Goal: Check status: Check status

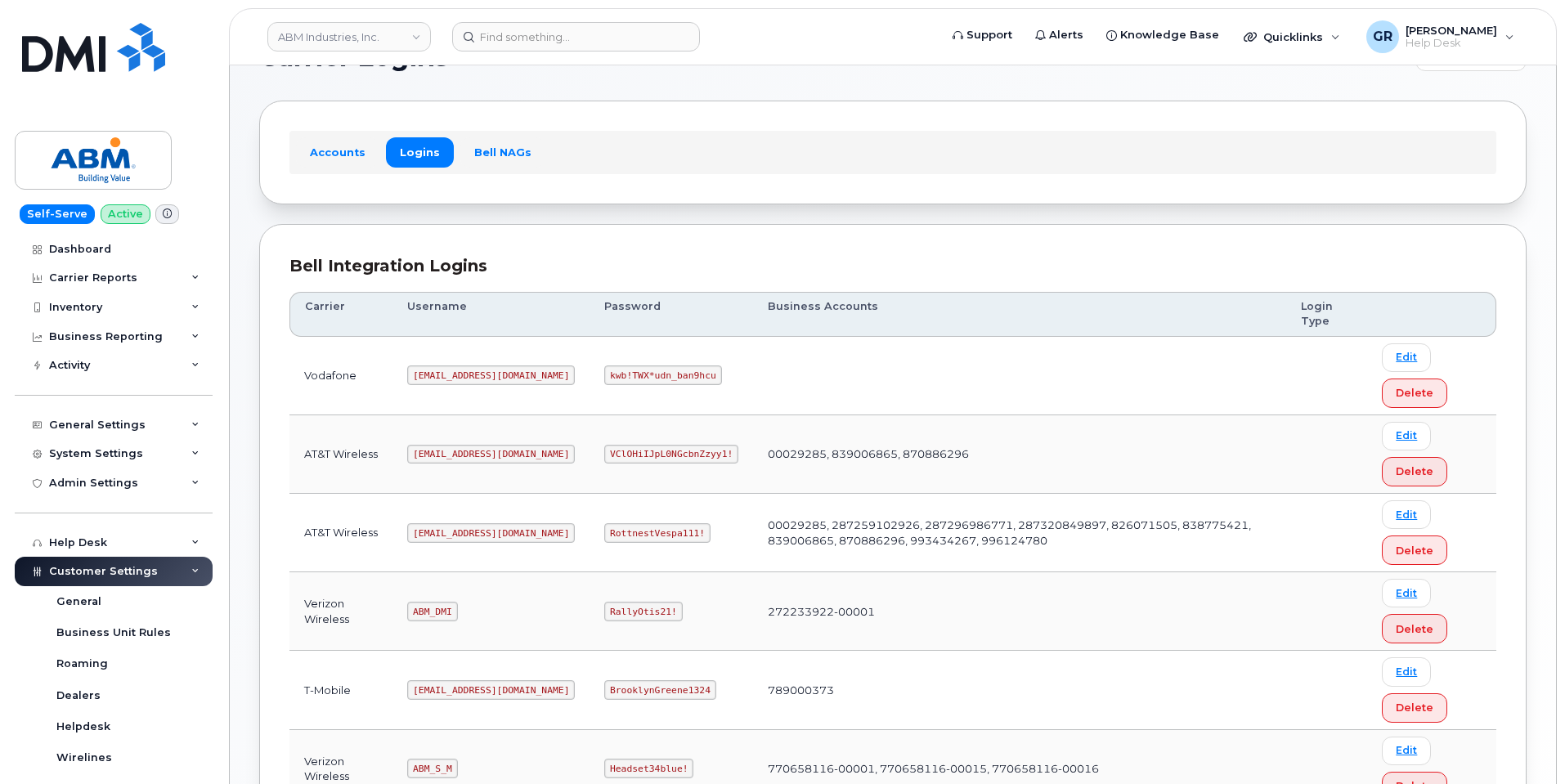
scroll to position [82, 0]
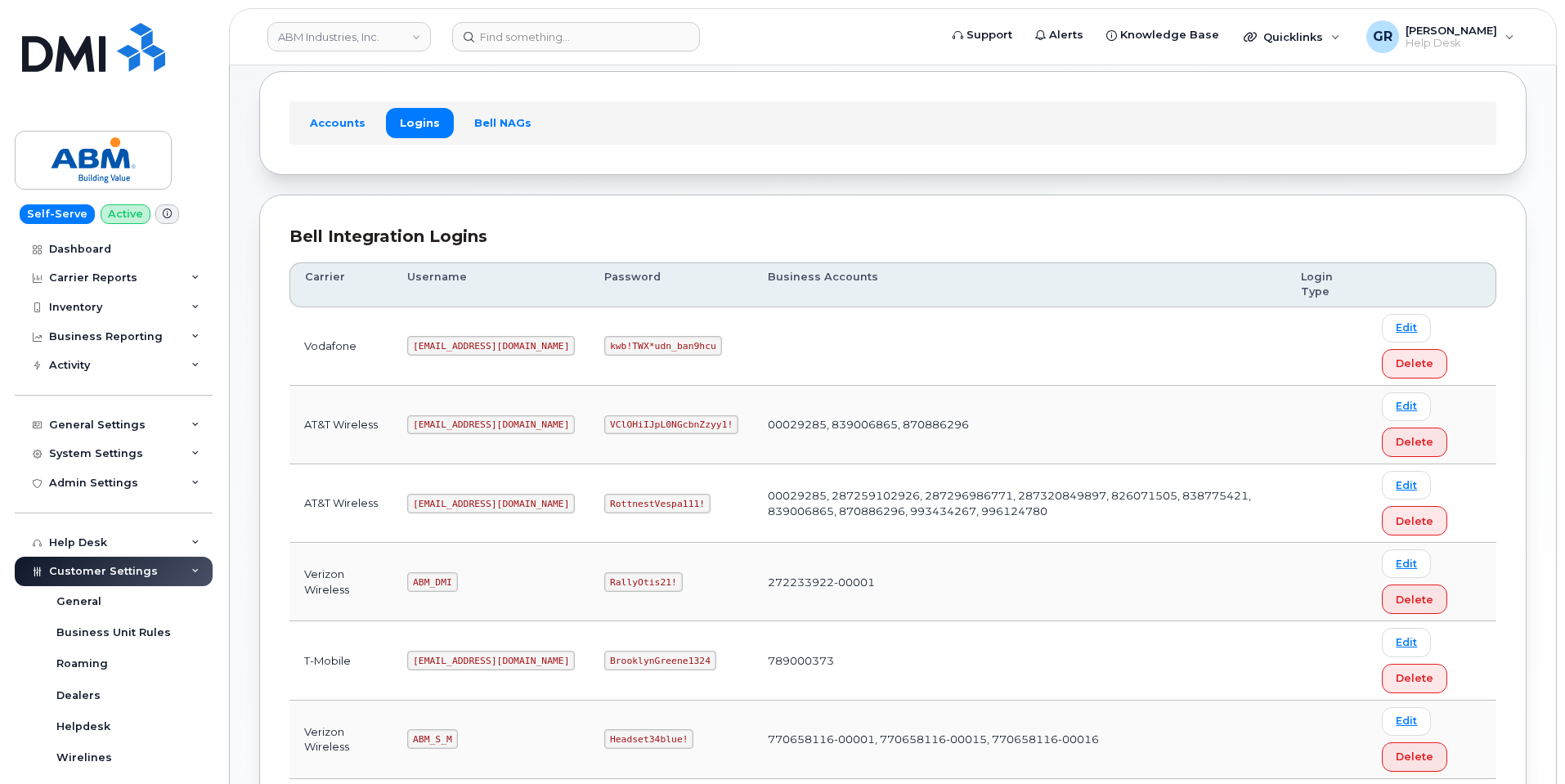
click at [604, 506] on code "RottnestVespa111!" at bounding box center [657, 504] width 106 height 19
copy code "RottnestVespa111!"
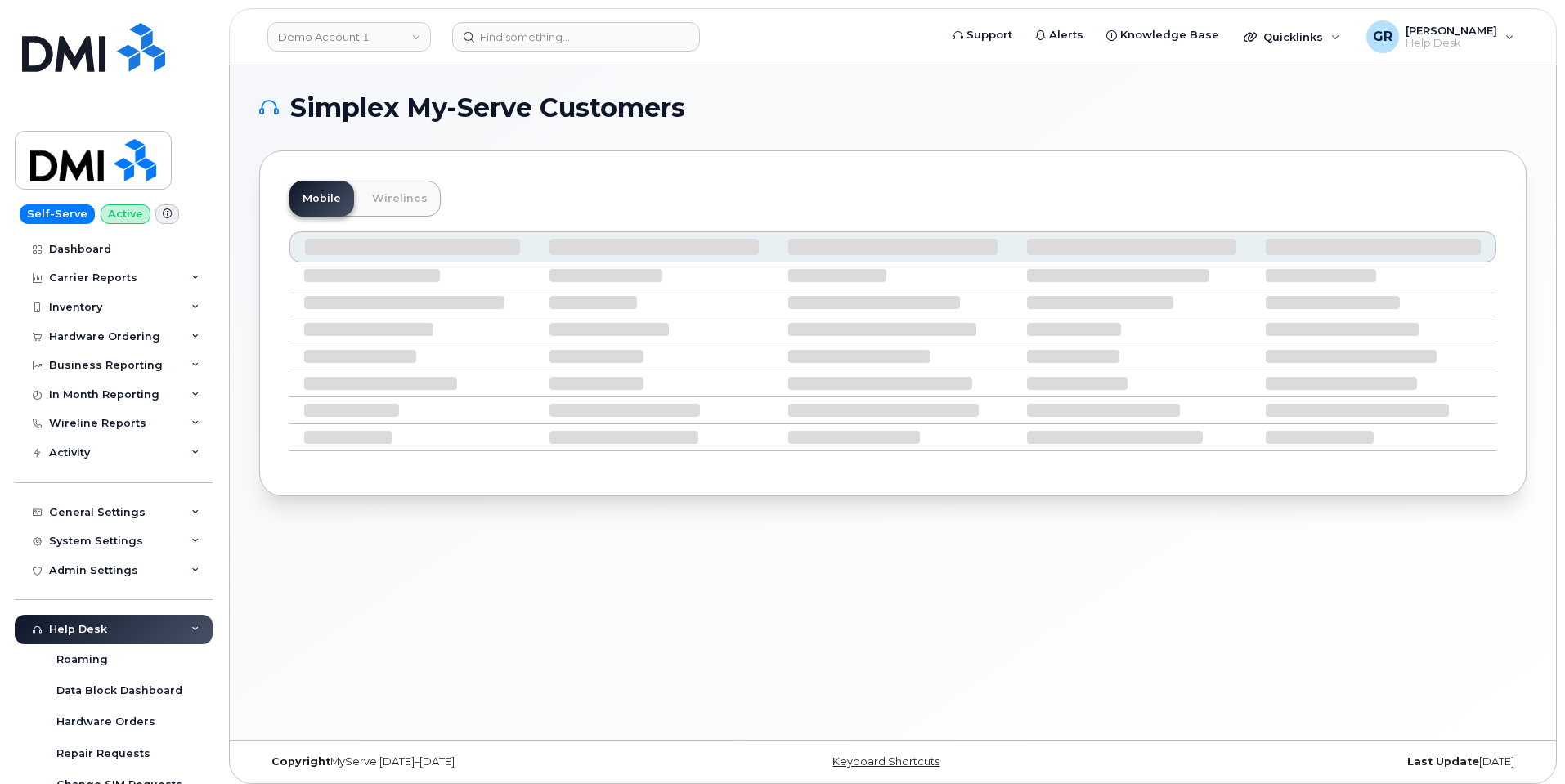
click at [595, 21] on header "Demo Account 1 Support Alerts Knowledge Base Quicklinks Suspend / Cancel Device…" at bounding box center [892, 36] width 1328 height 57
drag, startPoint x: 590, startPoint y: 39, endPoint x: 598, endPoint y: 38, distance: 8.1
click at [591, 39] on input at bounding box center [575, 36] width 248 height 29
paste input "350304977935545"
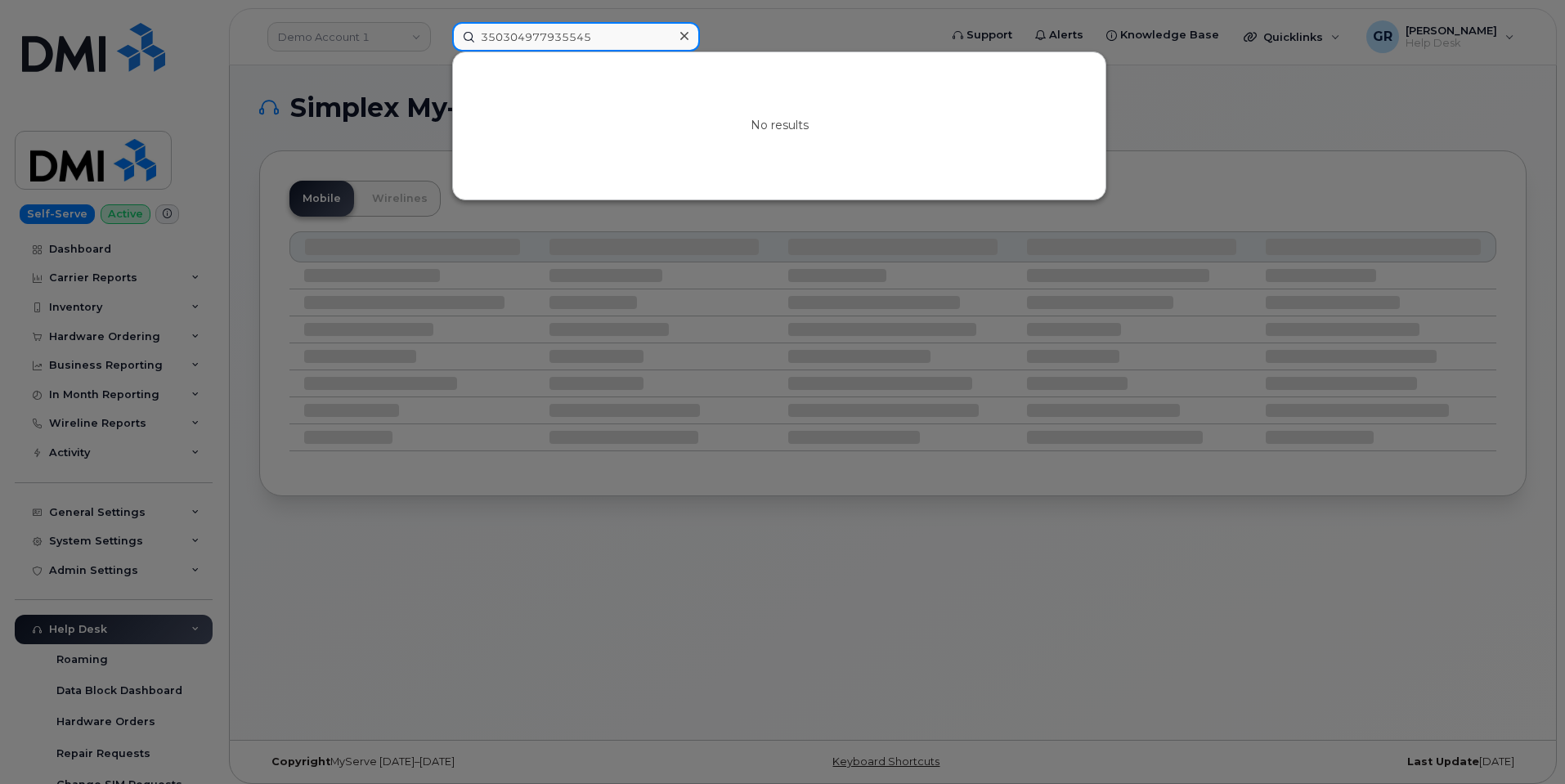
paste input "8642751649"
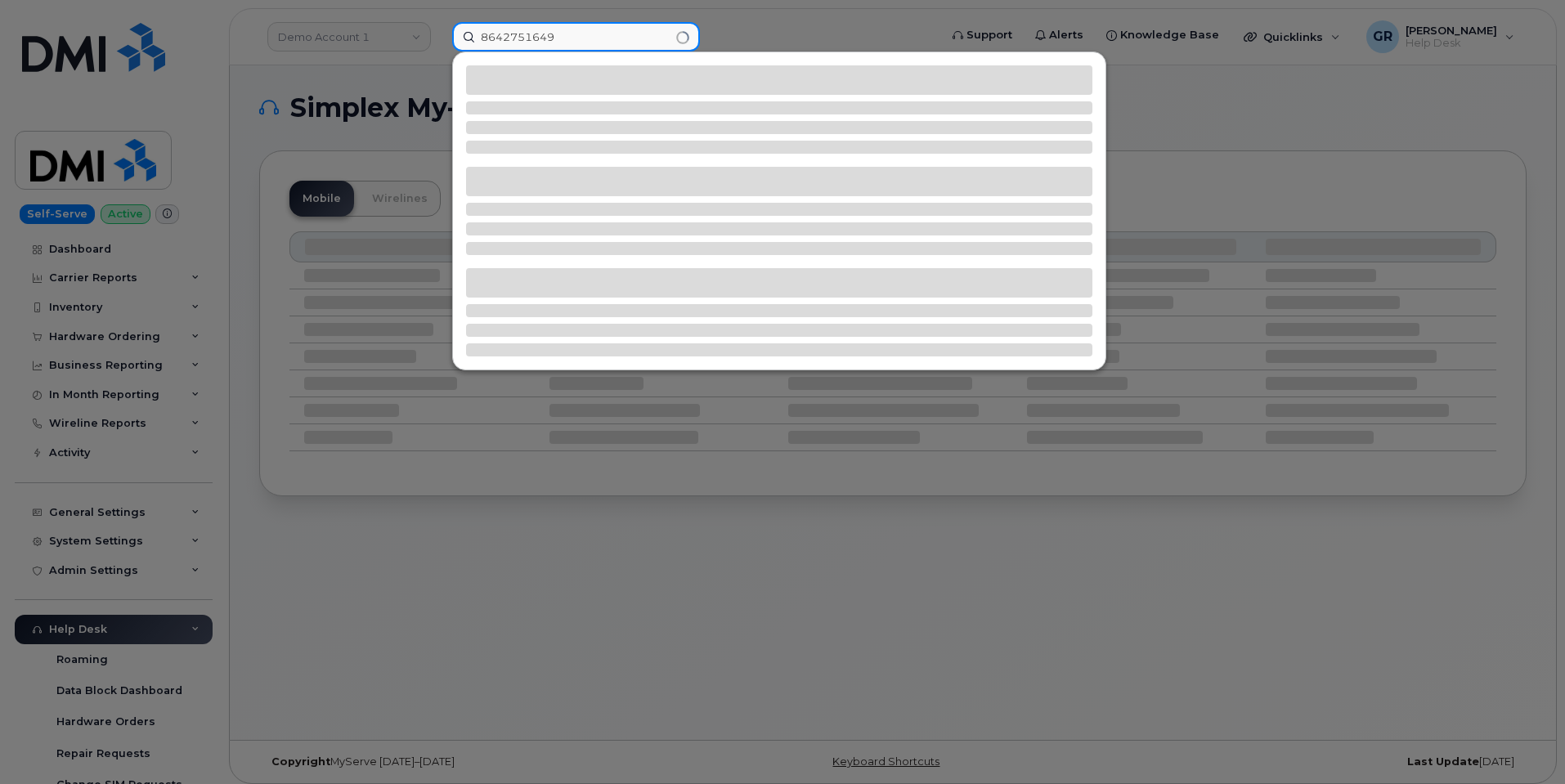
type input "8642751649"
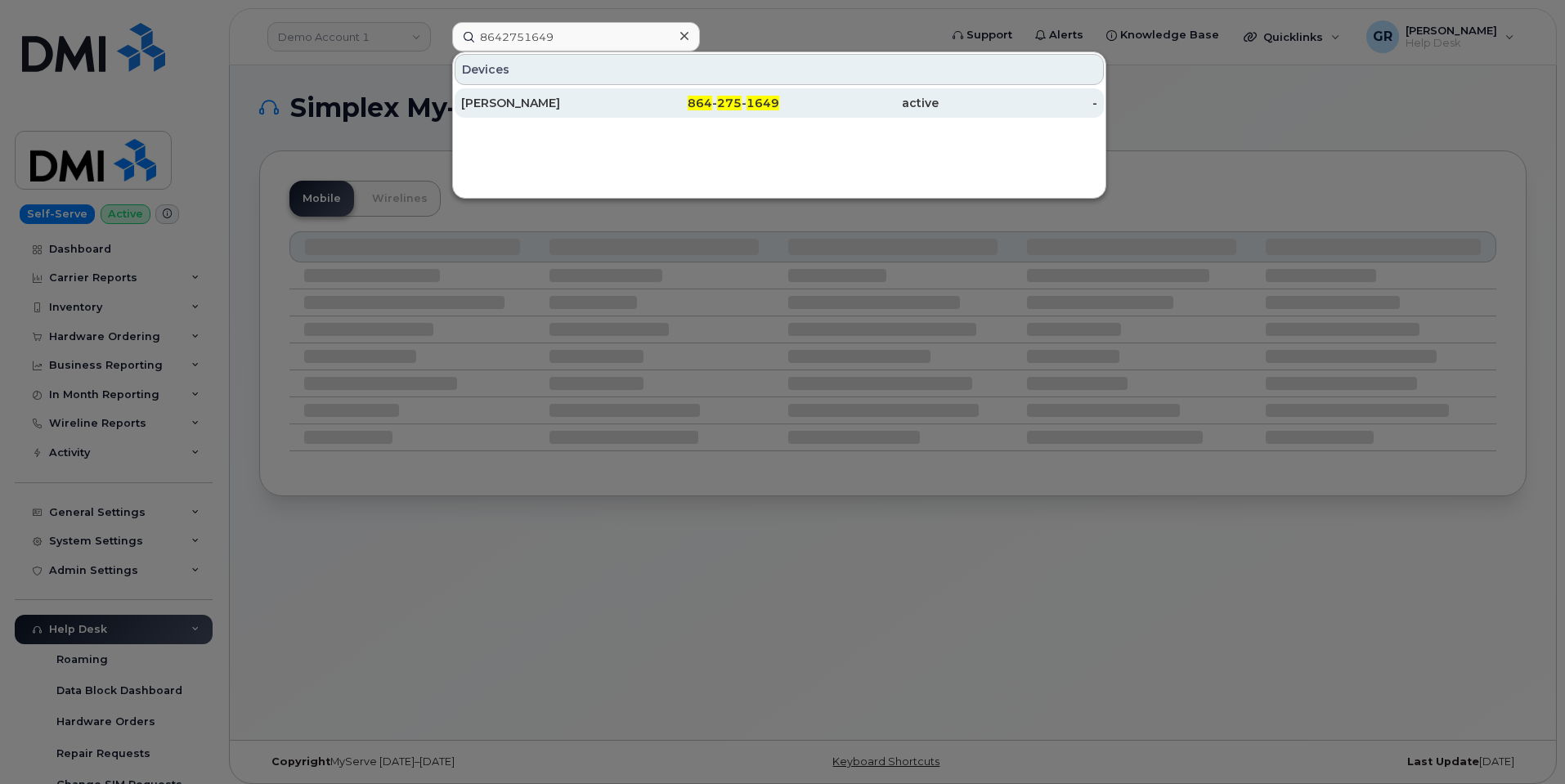
click at [683, 98] on div "864 - 275 - 1649" at bounding box center [700, 103] width 160 height 17
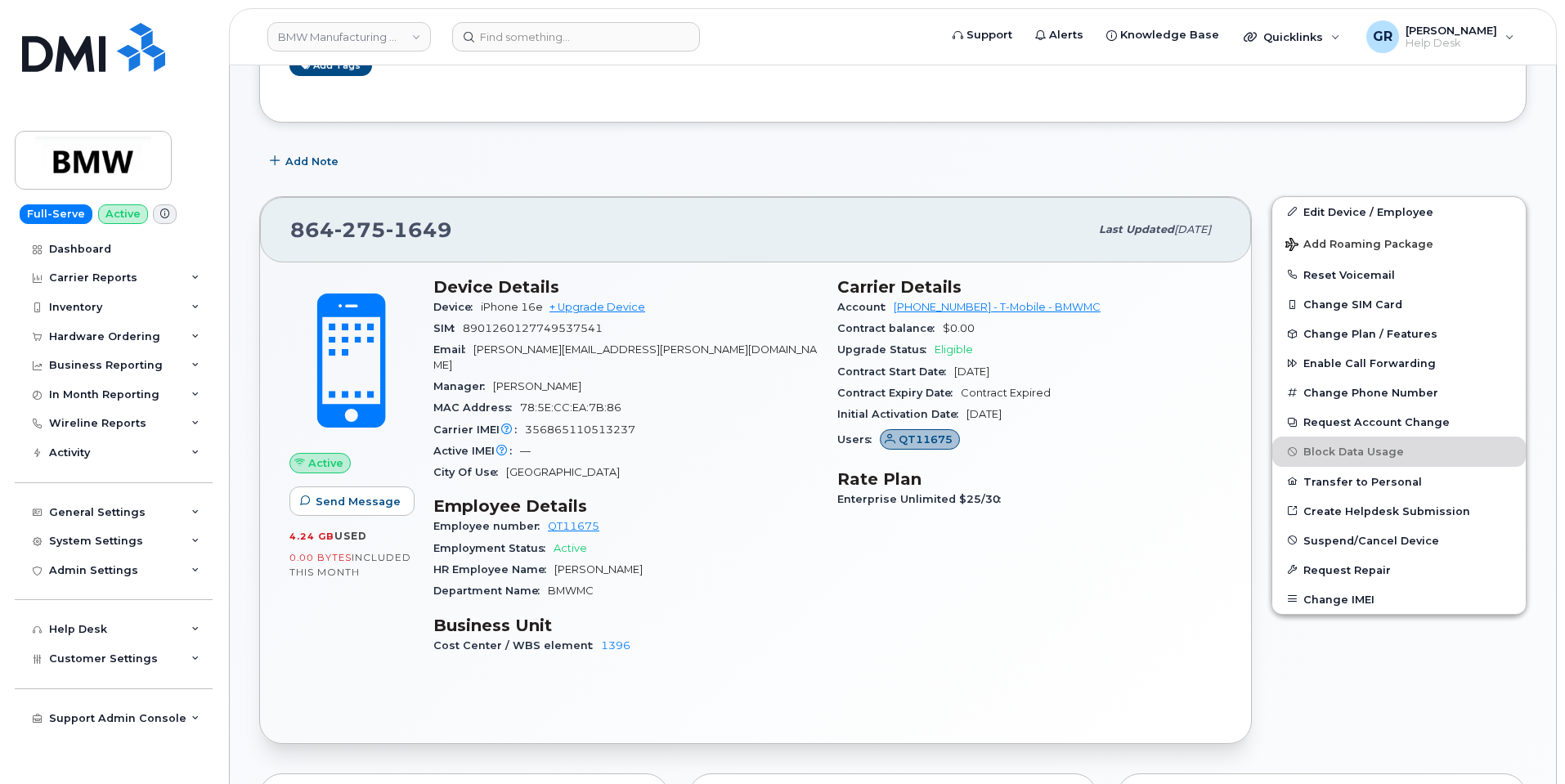
scroll to position [441, 0]
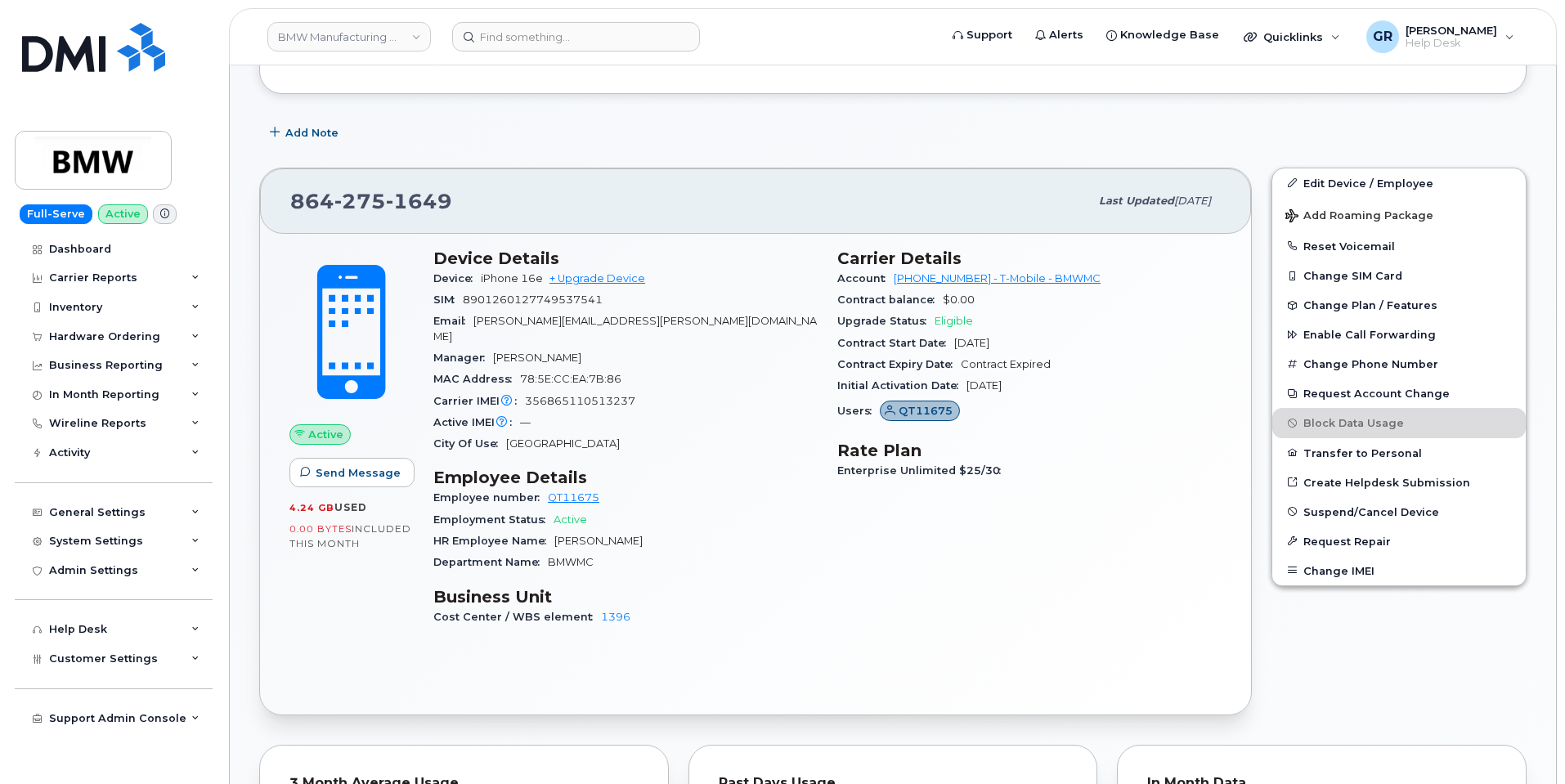
click at [401, 206] on span "1649" at bounding box center [418, 201] width 66 height 25
click at [402, 207] on span "1649" at bounding box center [418, 201] width 66 height 25
copy span "864 275 1649"
click at [769, 347] on div "Manager Margret Jung" at bounding box center [625, 358] width 385 height 21
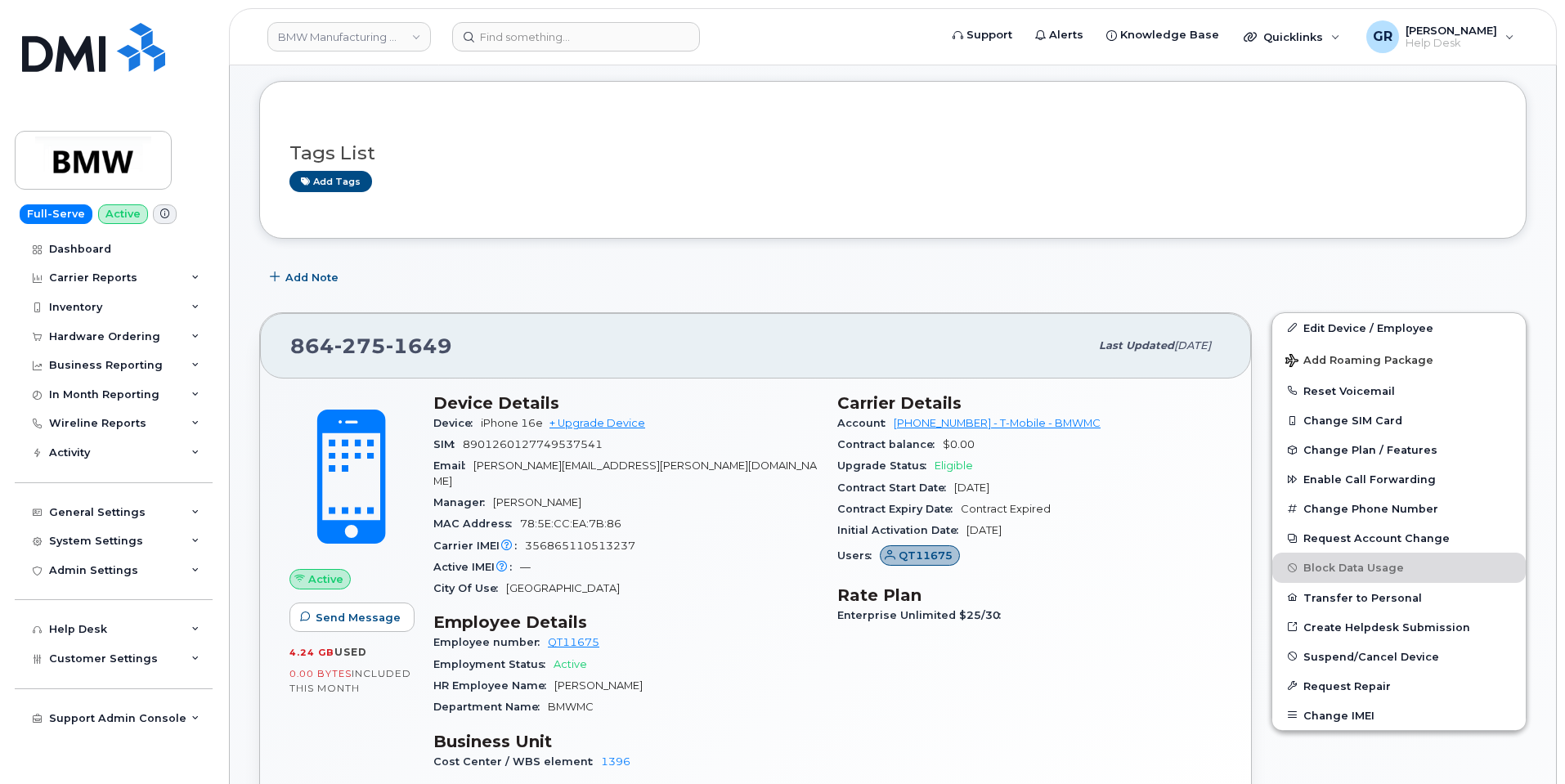
scroll to position [327, 0]
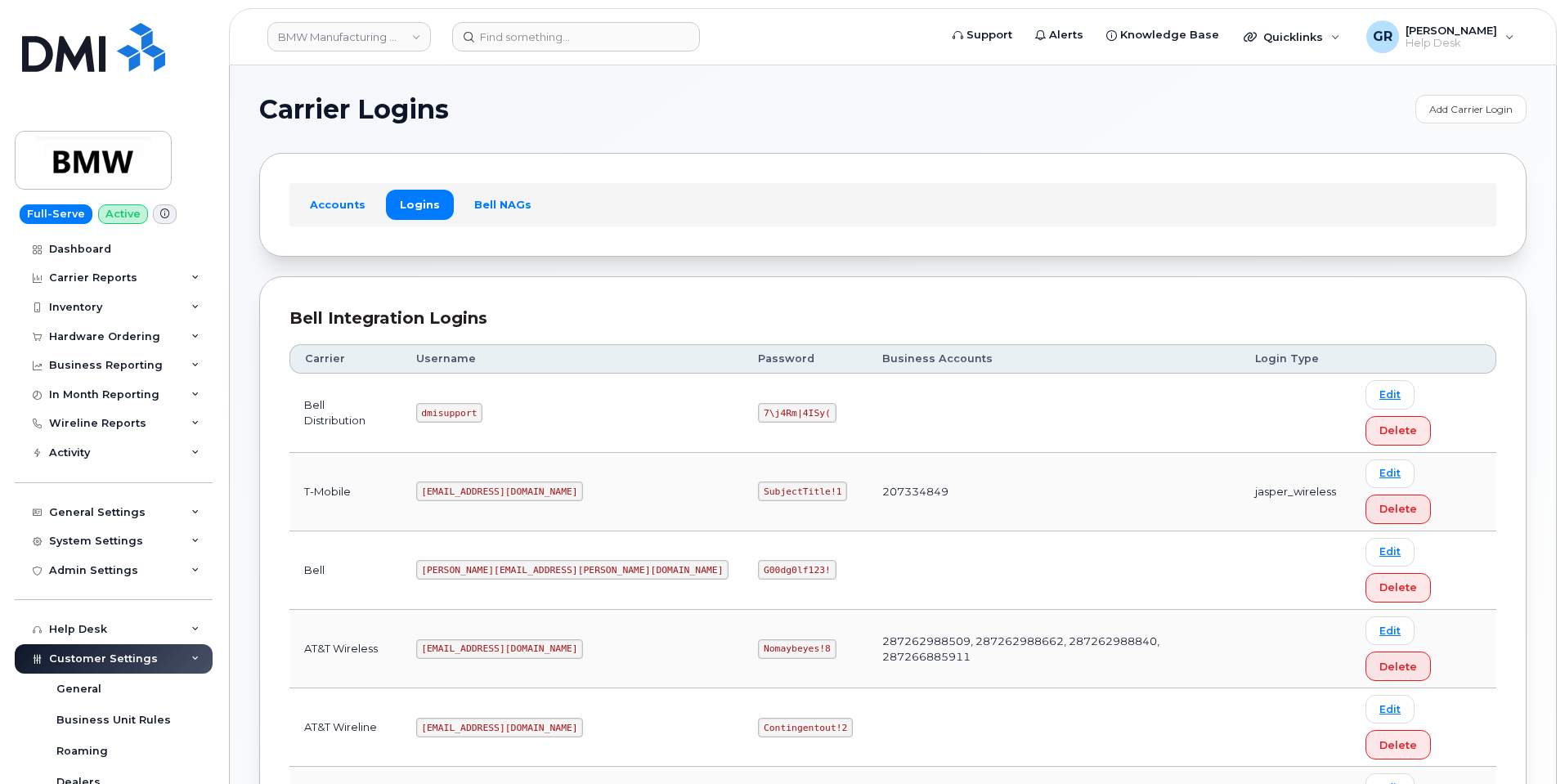
click at [758, 482] on code "SubjectTitle!1" at bounding box center [802, 491] width 89 height 19
copy code "SubjectTitle!1"
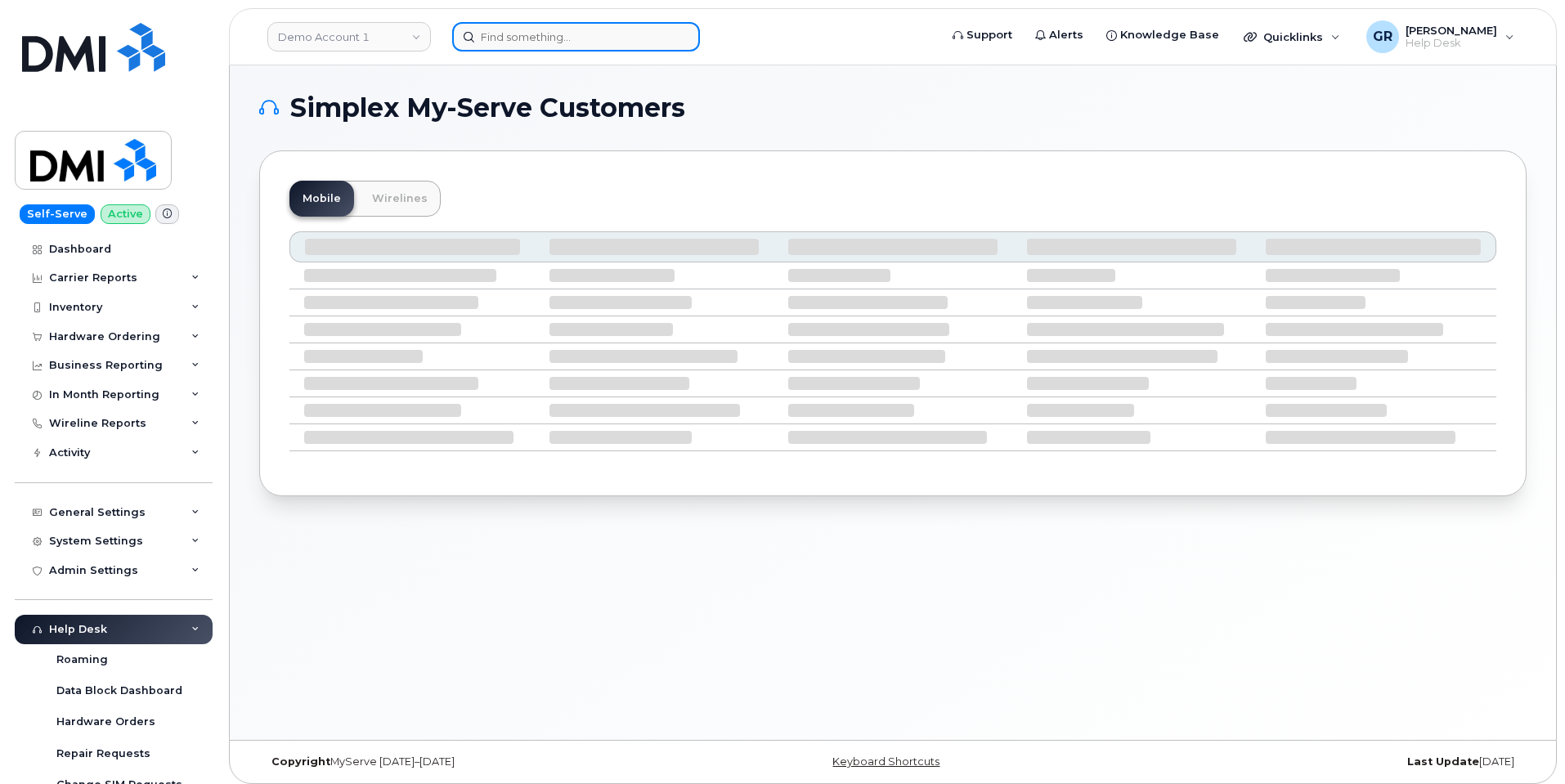
click at [619, 44] on input at bounding box center [575, 36] width 248 height 29
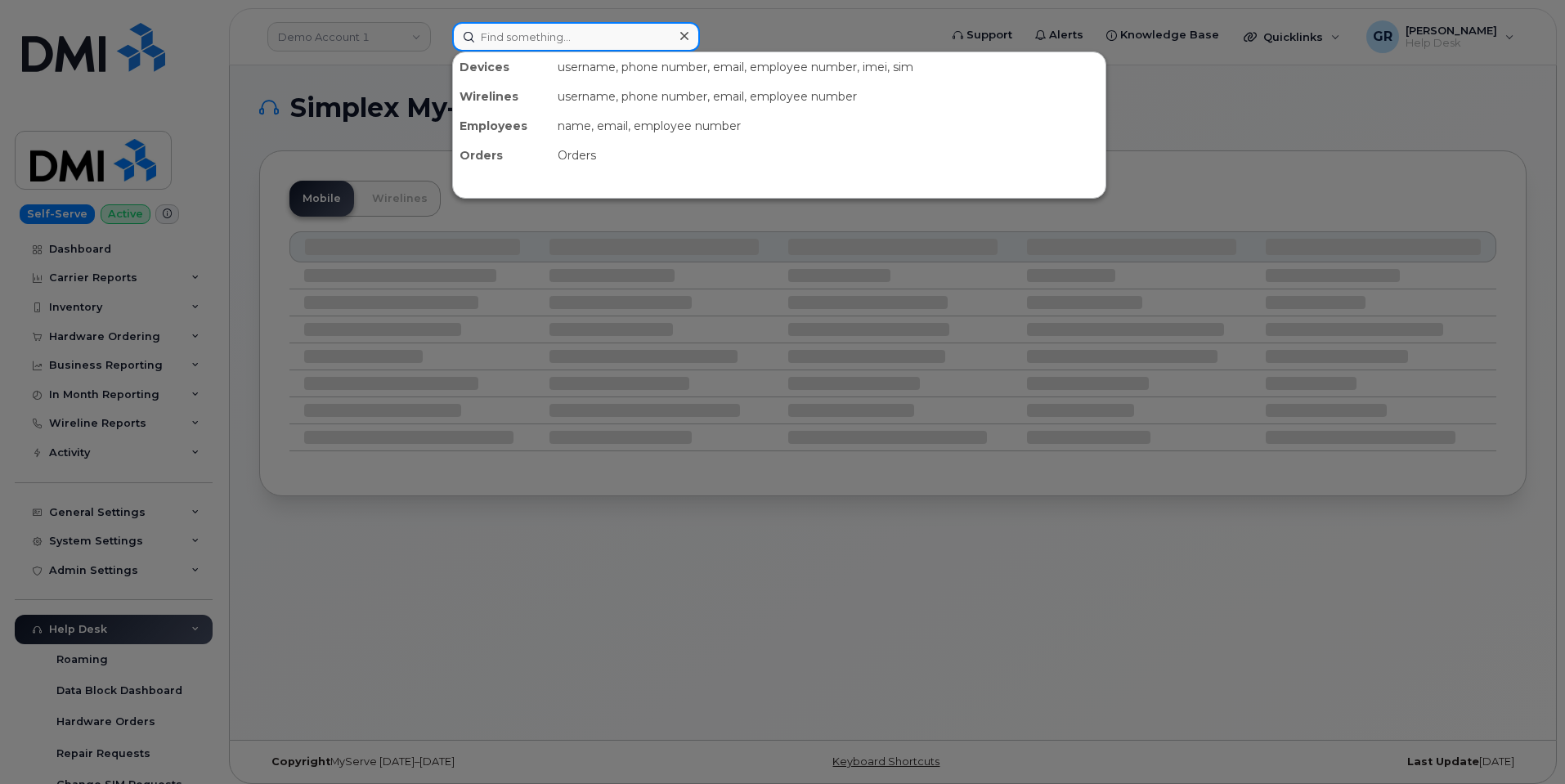
paste input "302144"
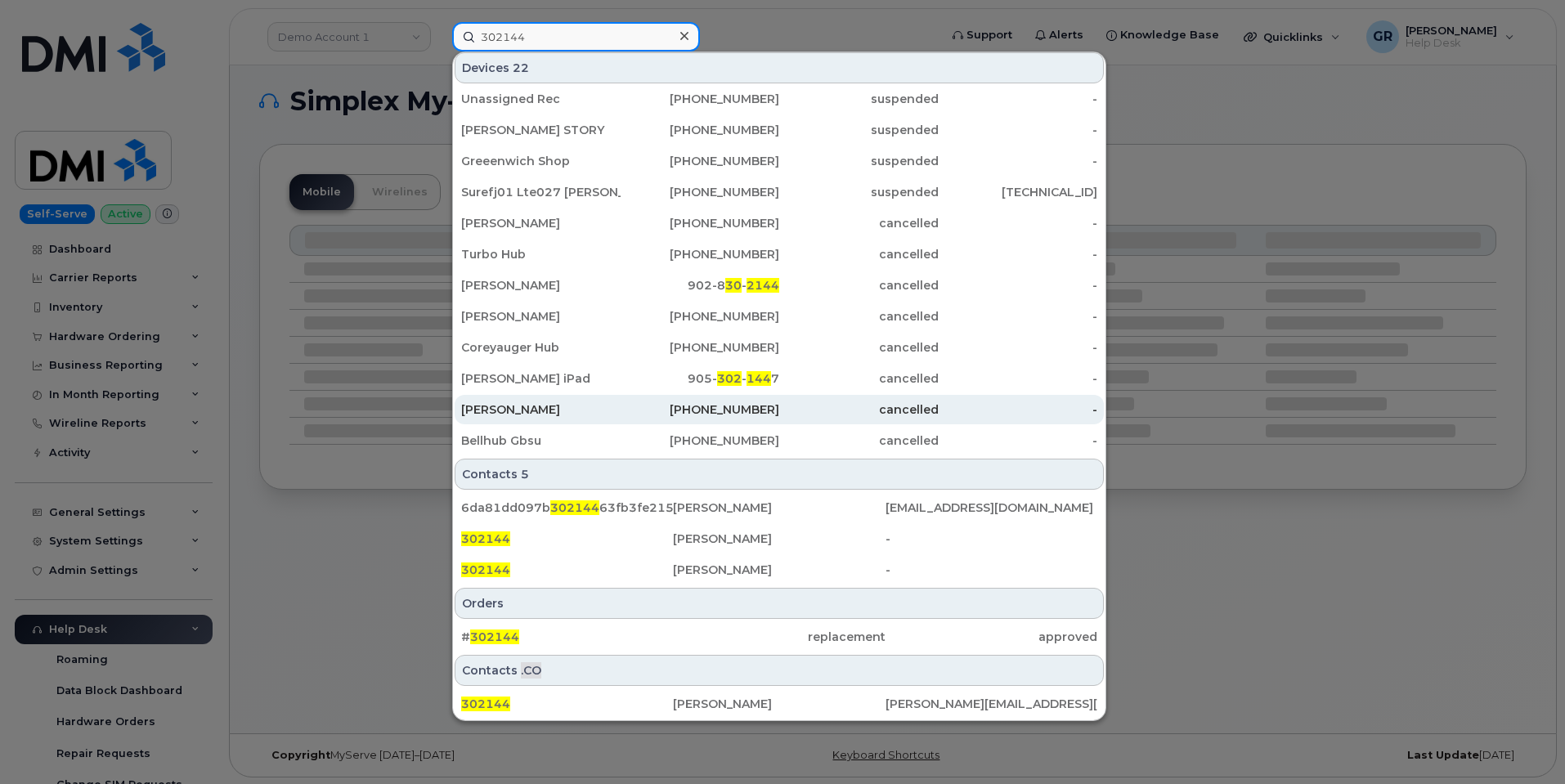
scroll to position [8, 0]
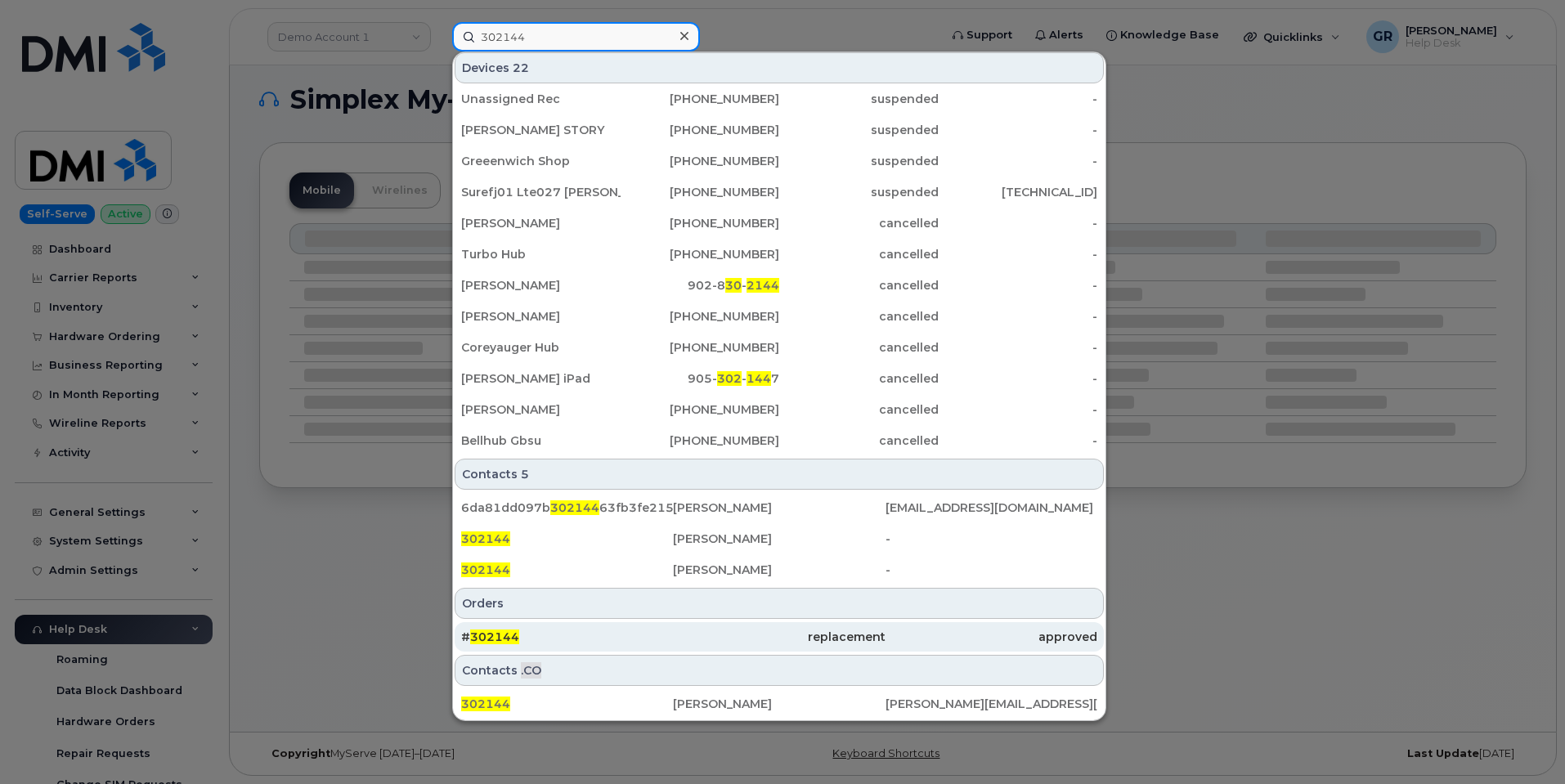
type input "302144"
click at [657, 638] on div "# 302144" at bounding box center [567, 637] width 212 height 17
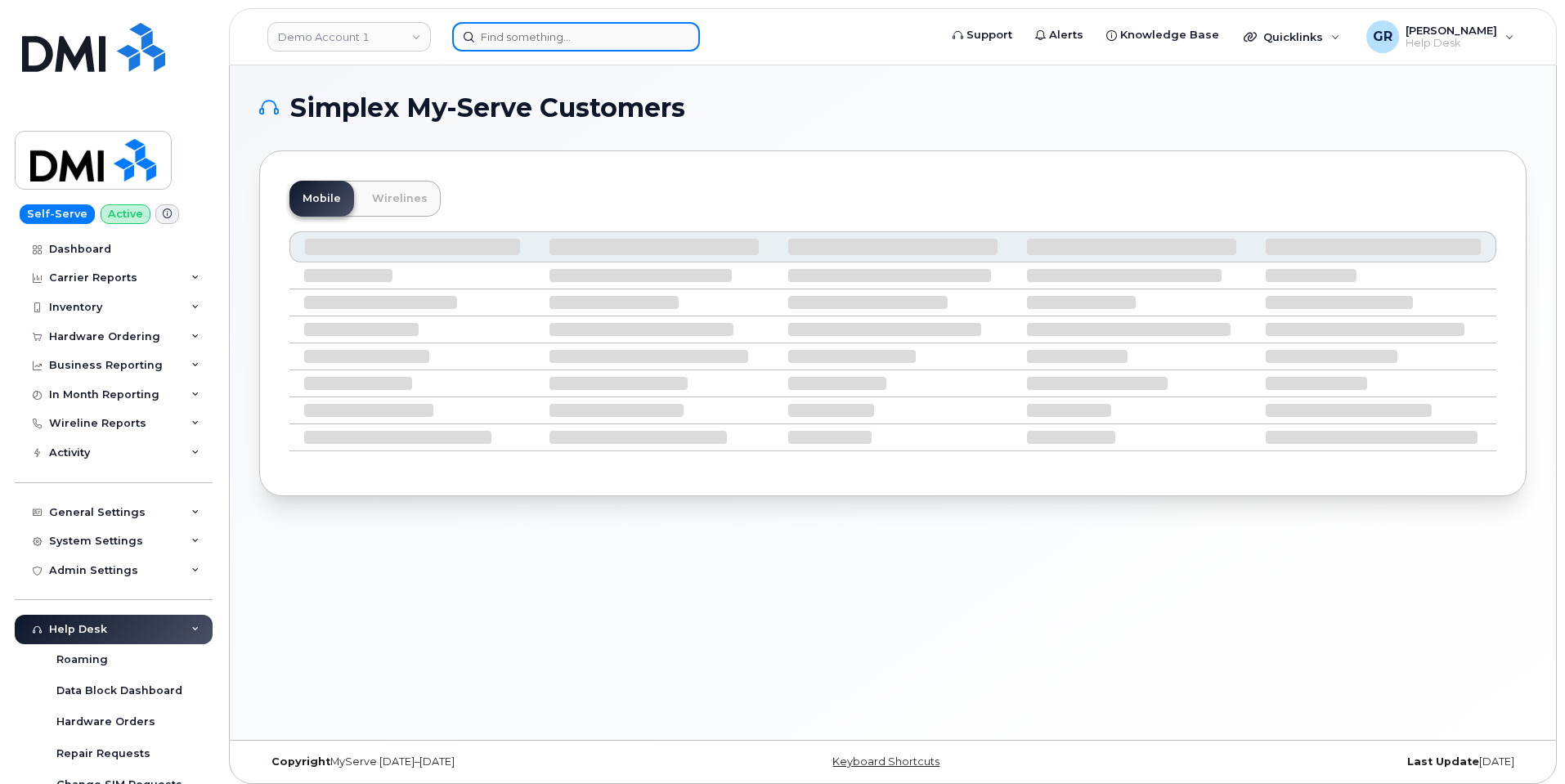
click at [519, 44] on input at bounding box center [575, 36] width 248 height 29
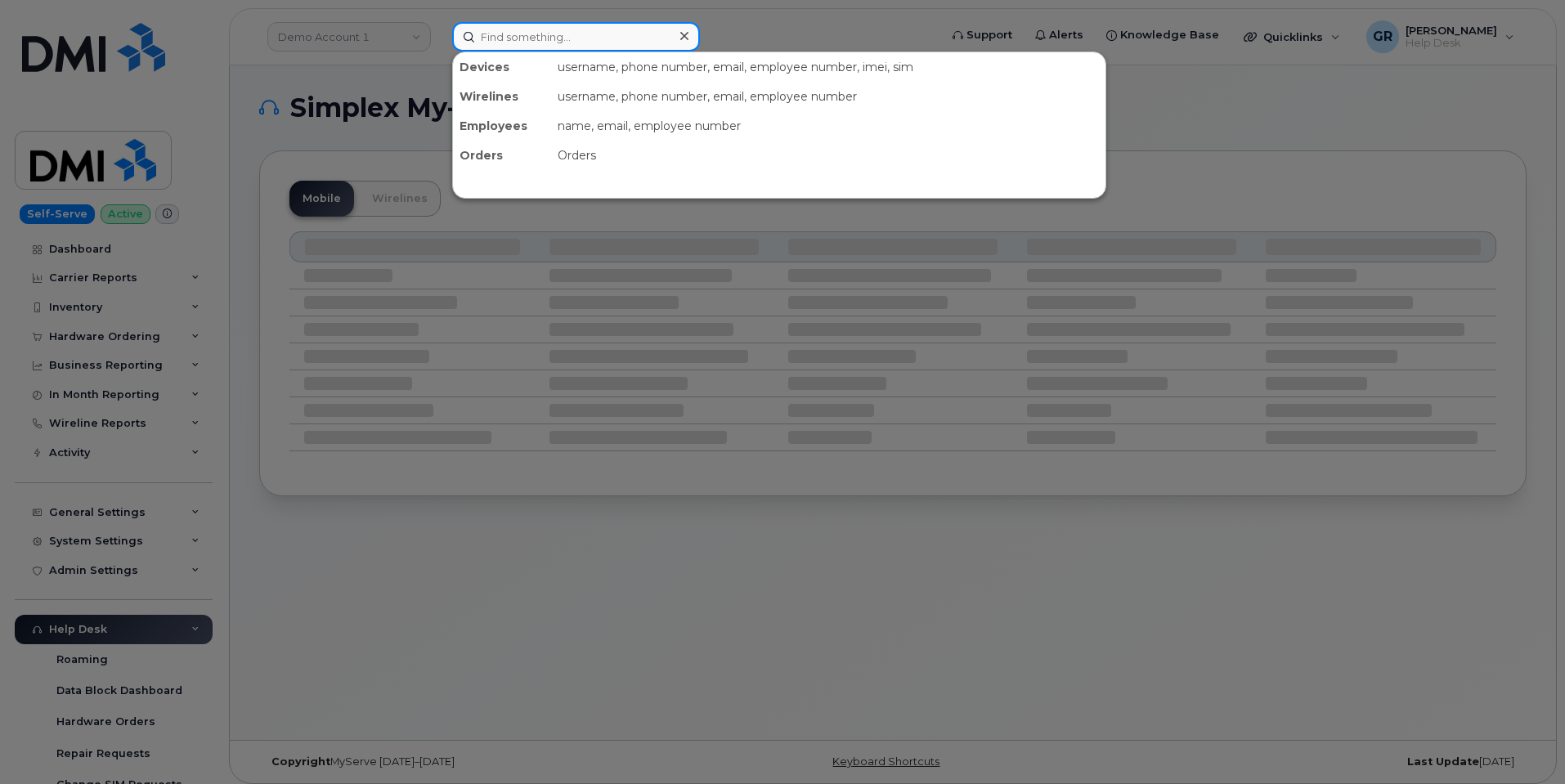
paste input "302181"
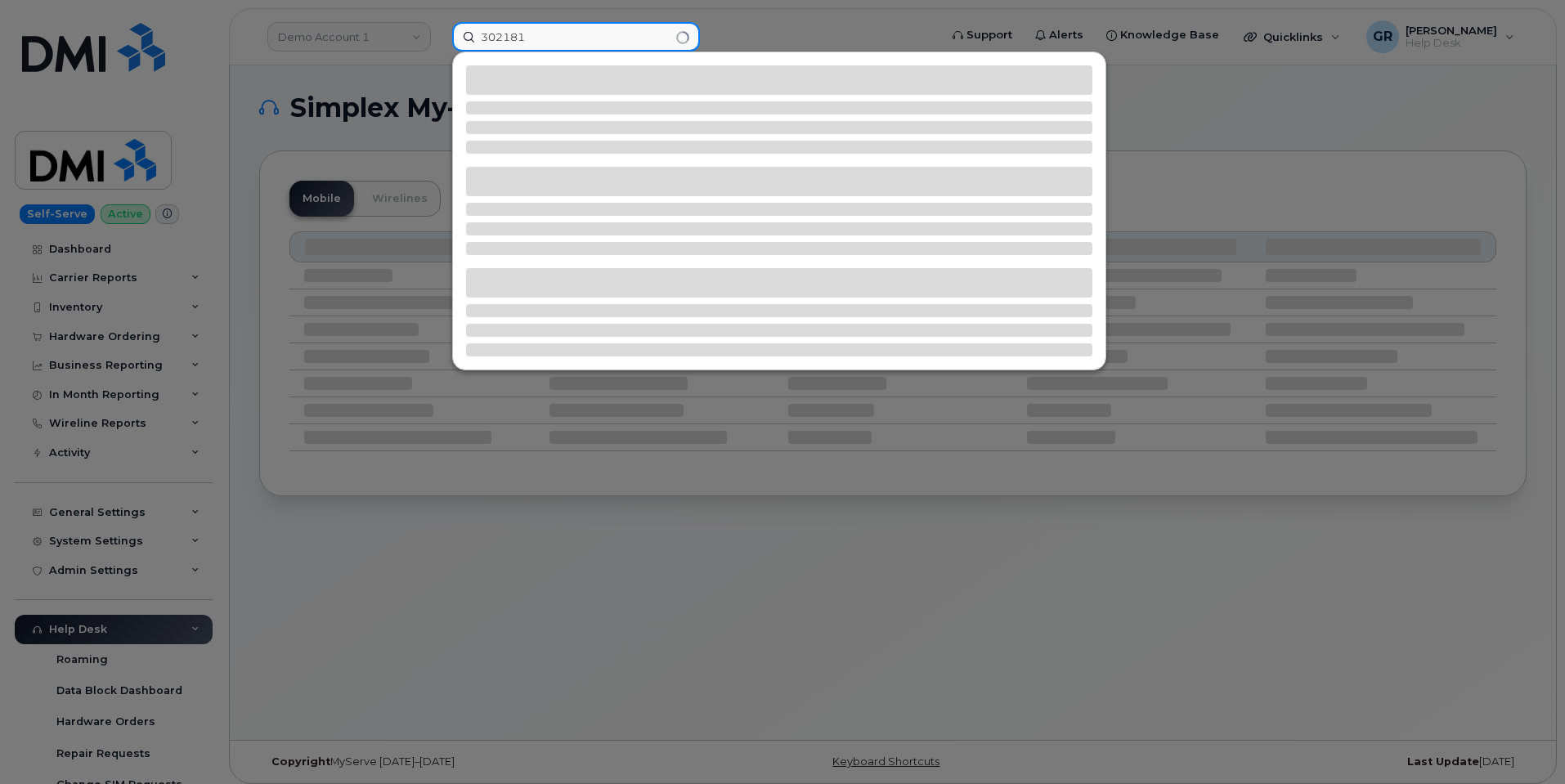
type input "302181"
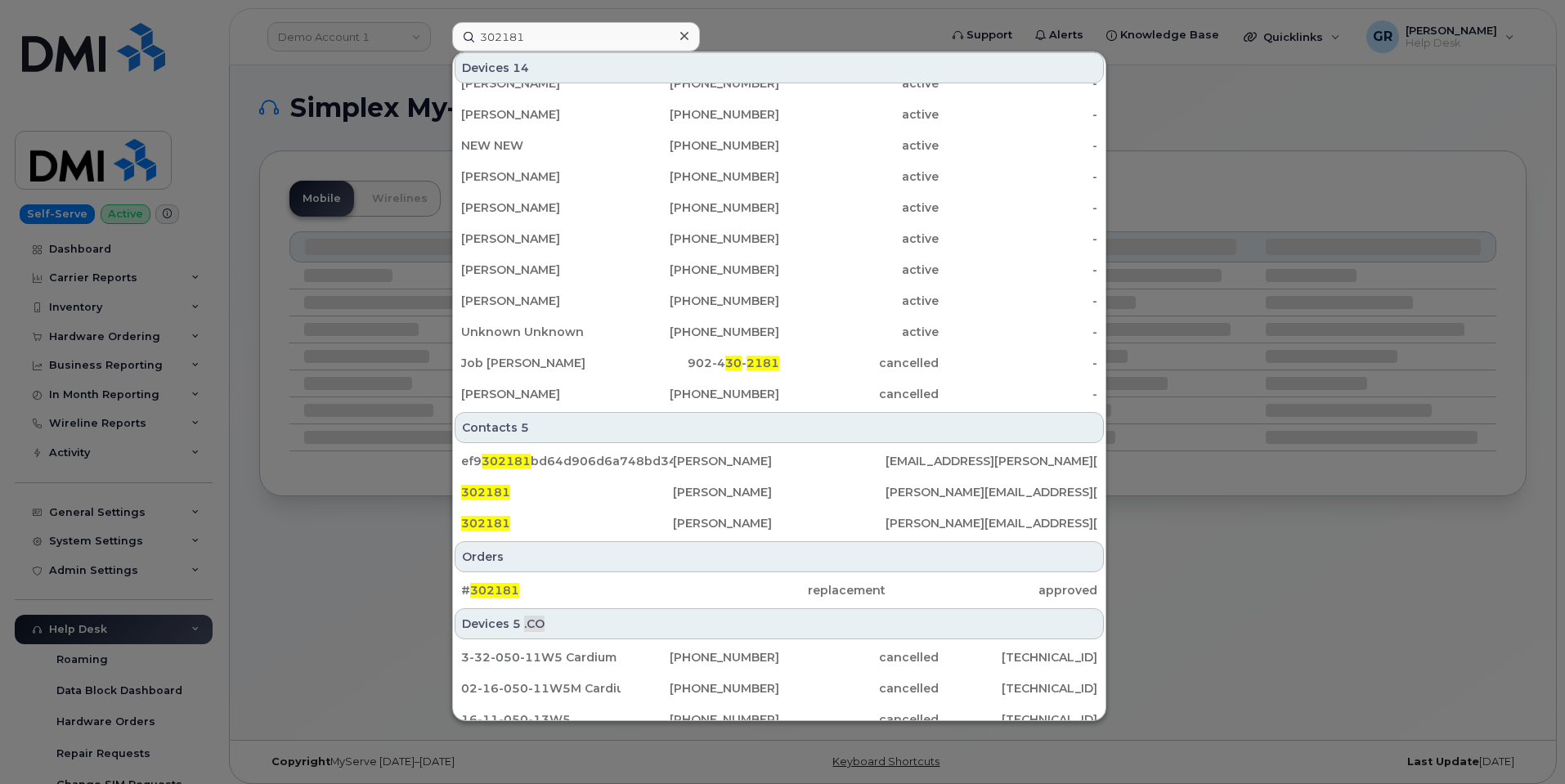
scroll to position [163, 0]
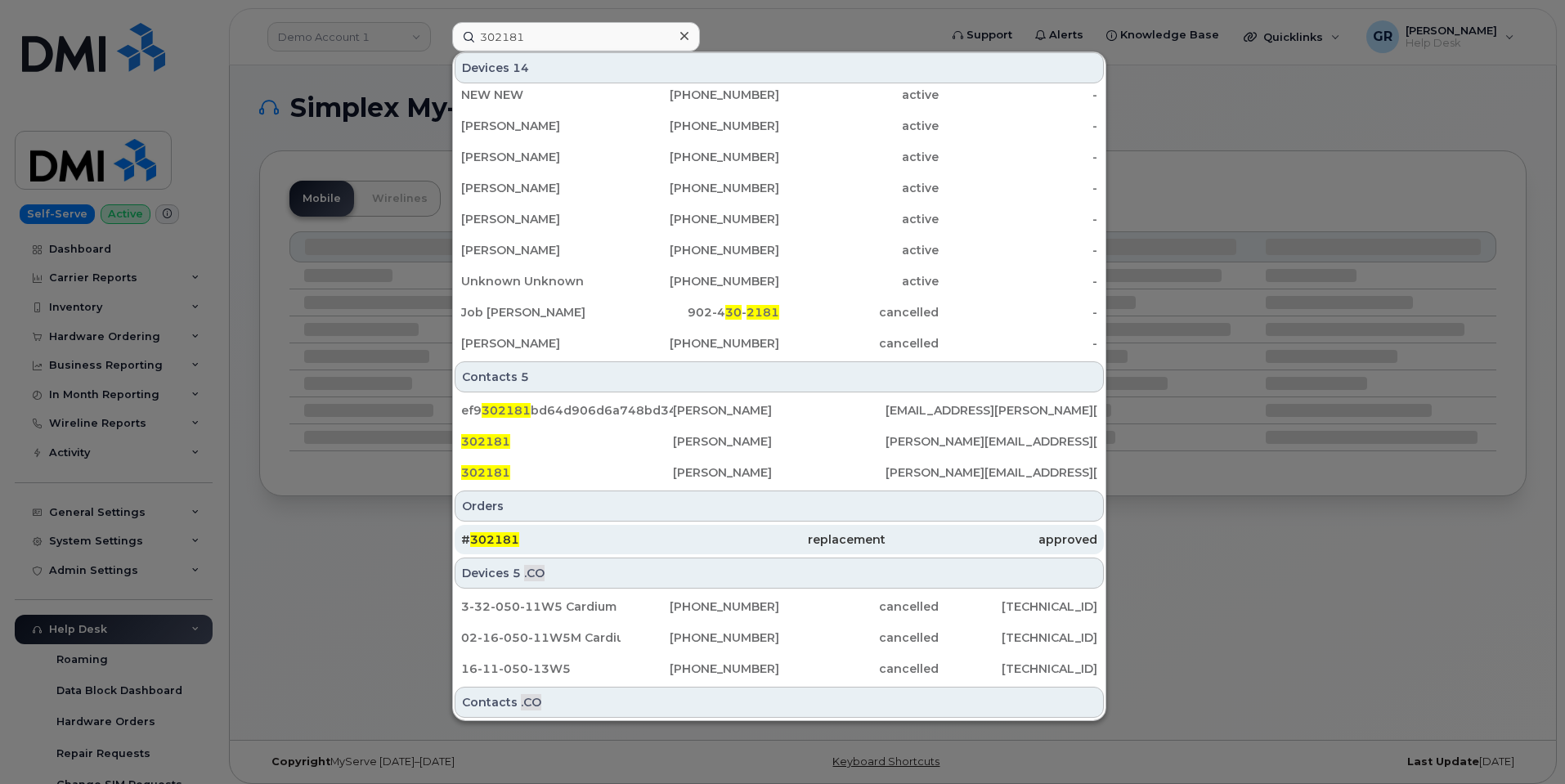
drag, startPoint x: 614, startPoint y: 539, endPoint x: 635, endPoint y: 531, distance: 22.5
click at [614, 539] on div "# 302181" at bounding box center [567, 539] width 212 height 17
